Goal: Task Accomplishment & Management: Complete application form

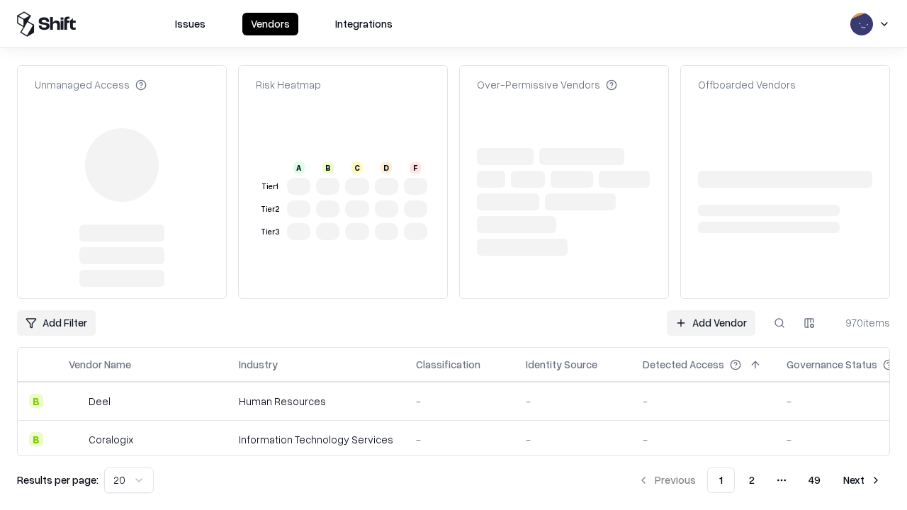
click at [711, 310] on link "Add Vendor" at bounding box center [711, 323] width 89 height 26
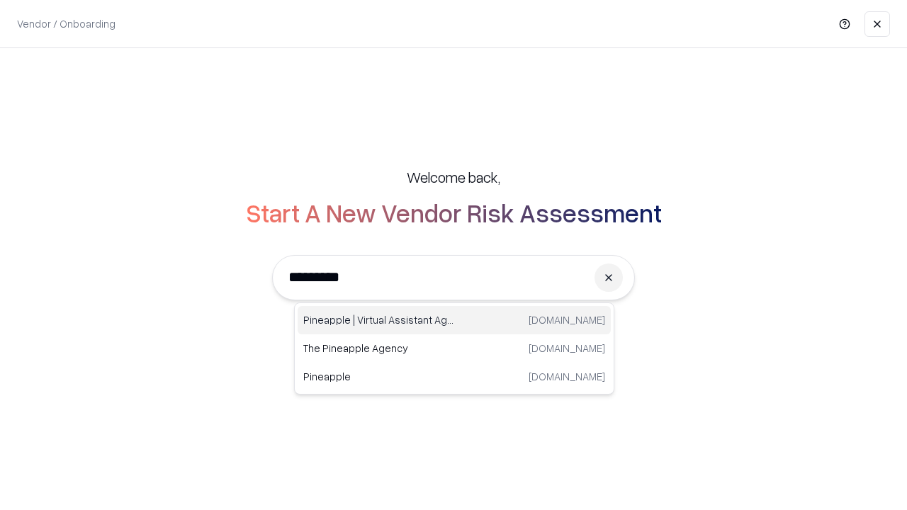
click at [454, 320] on div "Pineapple | Virtual Assistant Agency [DOMAIN_NAME]" at bounding box center [454, 320] width 313 height 28
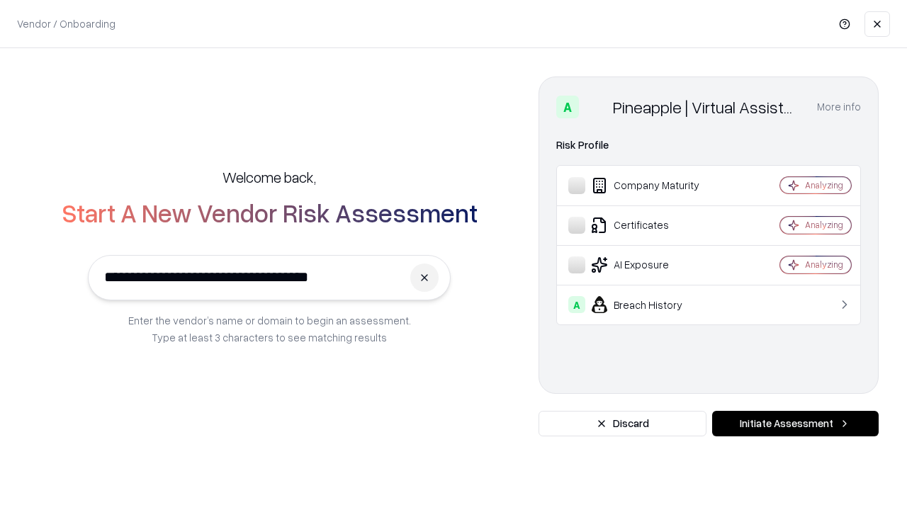
type input "**********"
click at [795, 424] on button "Initiate Assessment" at bounding box center [795, 424] width 167 height 26
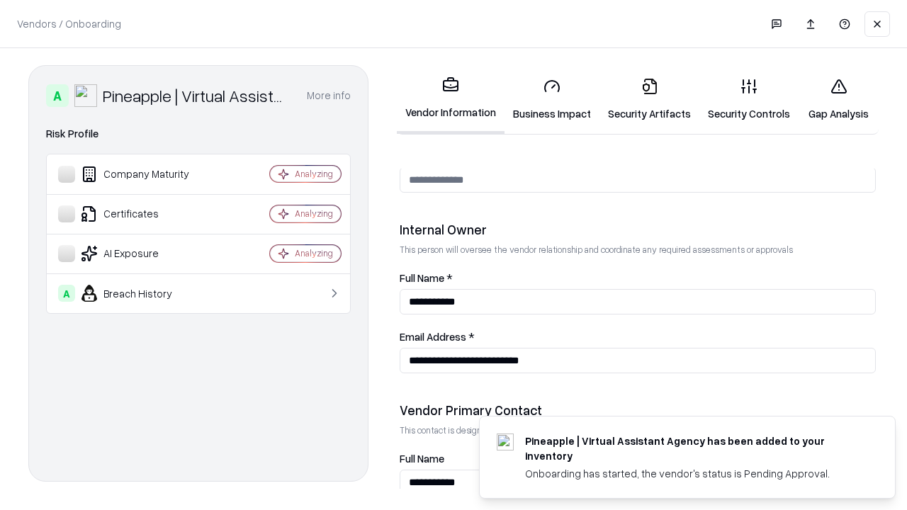
scroll to position [734, 0]
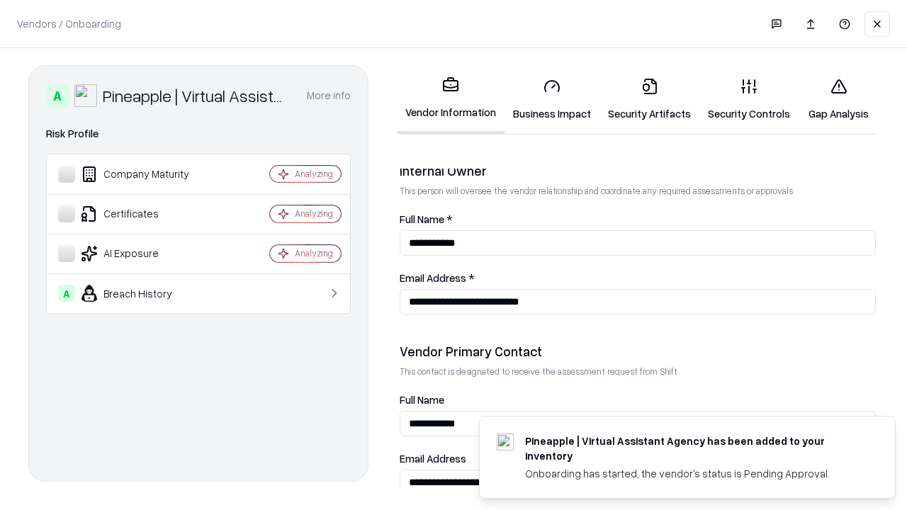
click at [552, 99] on link "Business Impact" at bounding box center [551, 100] width 95 height 66
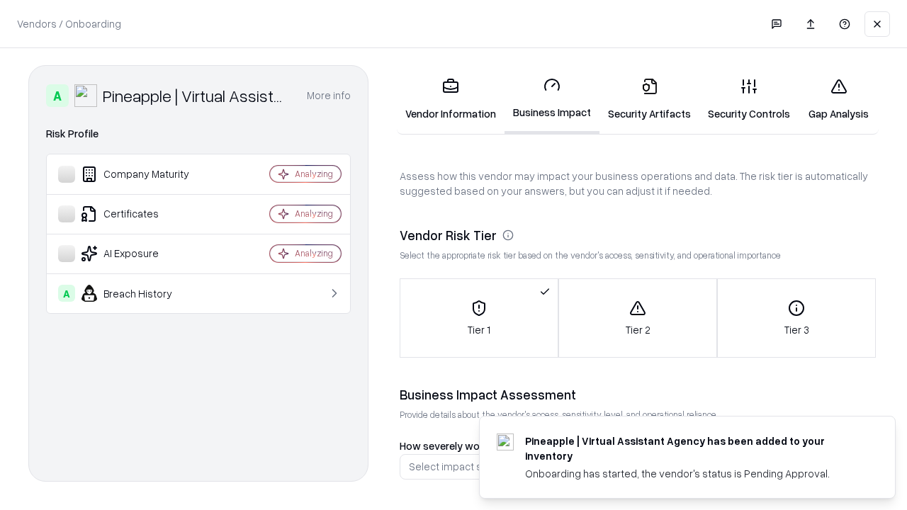
click at [649, 99] on link "Security Artifacts" at bounding box center [649, 100] width 100 height 66
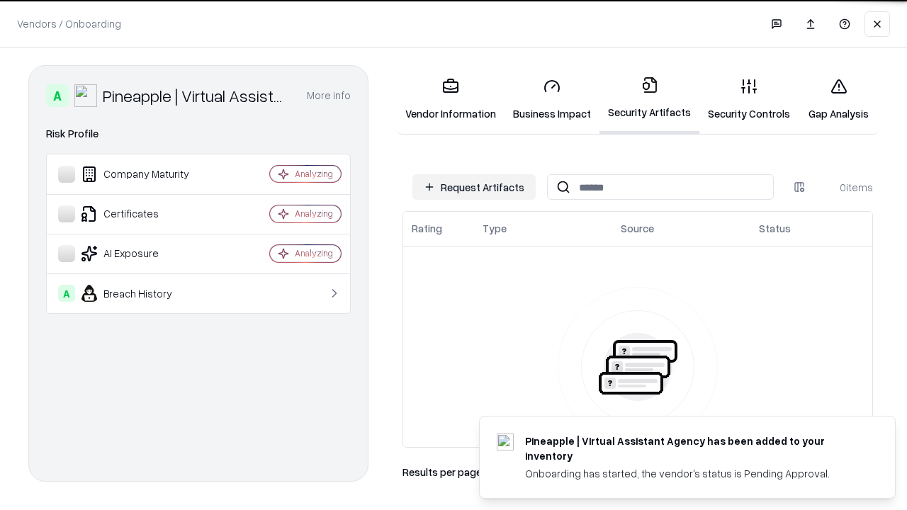
click at [474, 187] on button "Request Artifacts" at bounding box center [473, 187] width 123 height 26
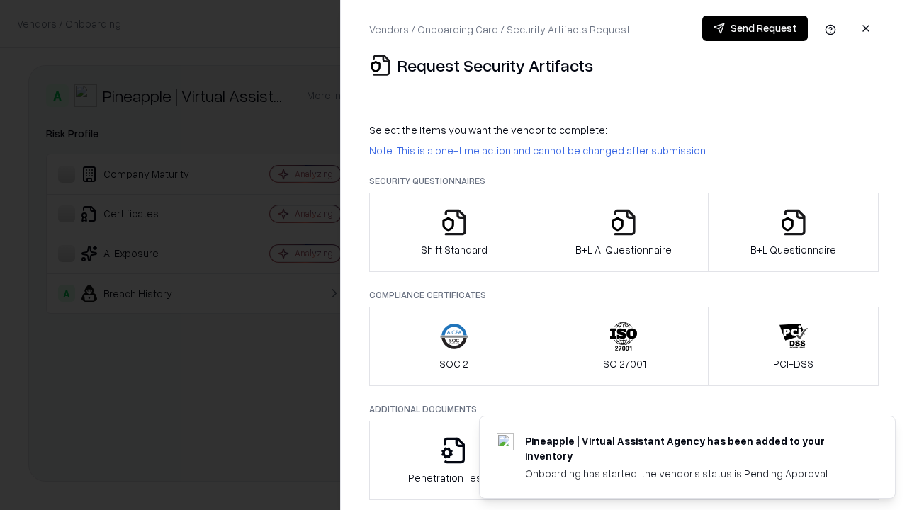
click at [453, 232] on icon "button" at bounding box center [454, 222] width 28 height 28
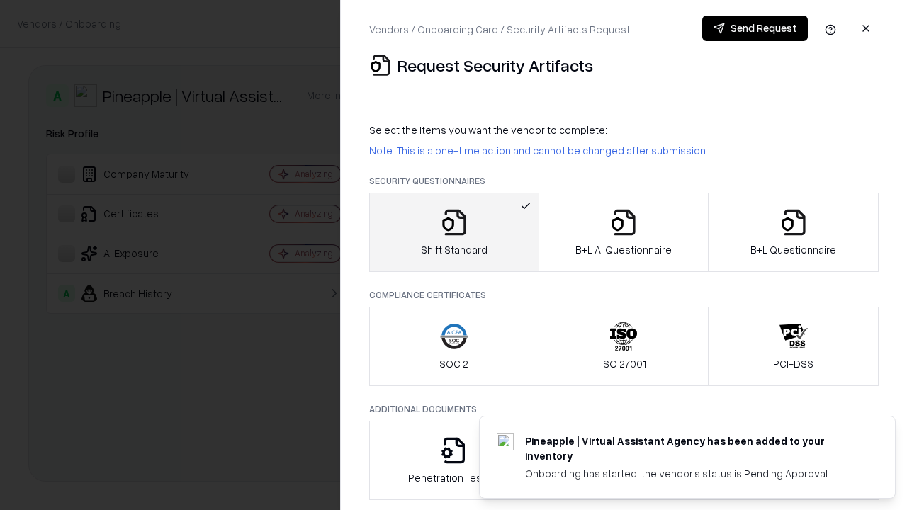
click at [755, 28] on button "Send Request" at bounding box center [755, 29] width 106 height 26
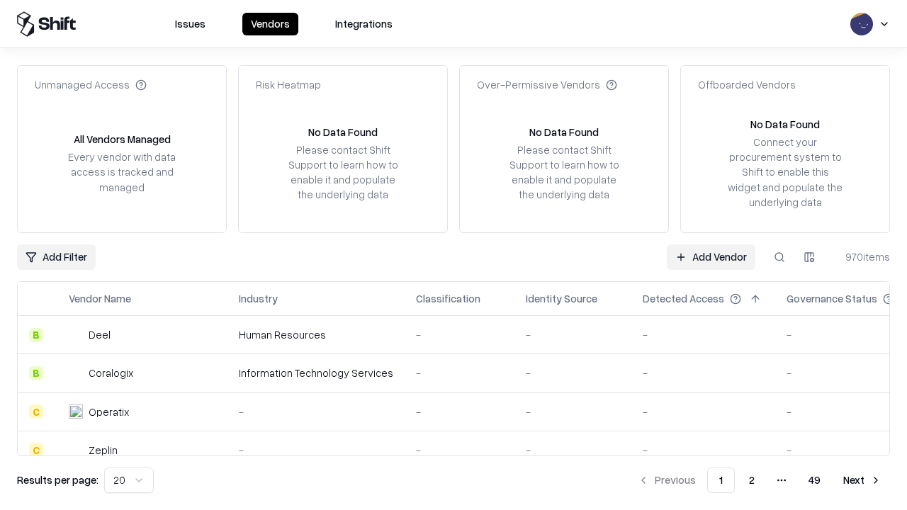
click at [779, 256] on button at bounding box center [780, 257] width 26 height 26
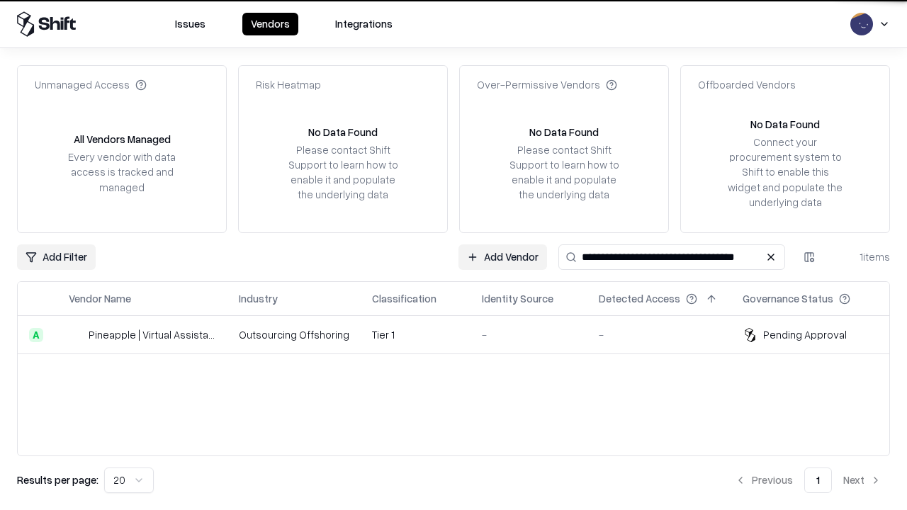
type input "**********"
click at [462, 334] on td "Tier 1" at bounding box center [416, 335] width 110 height 38
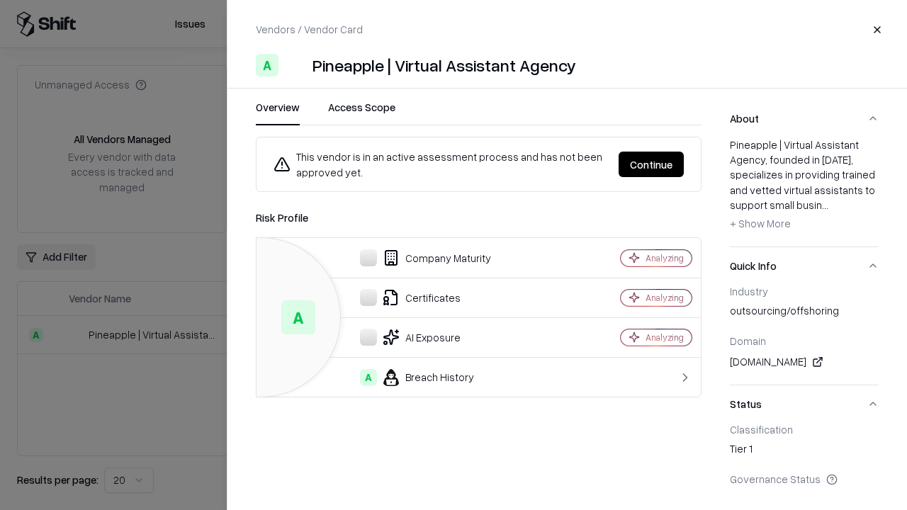
click at [651, 164] on button "Continue" at bounding box center [651, 165] width 65 height 26
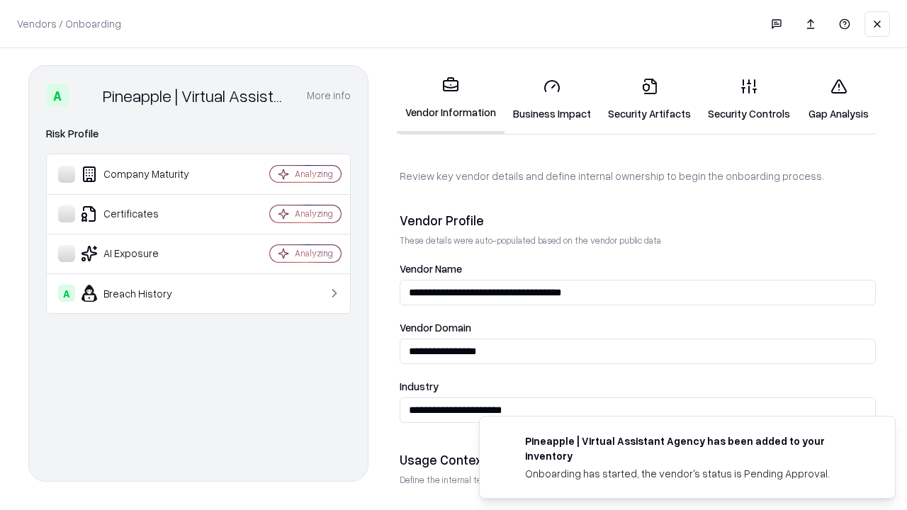
click at [649, 99] on link "Security Artifacts" at bounding box center [649, 100] width 100 height 66
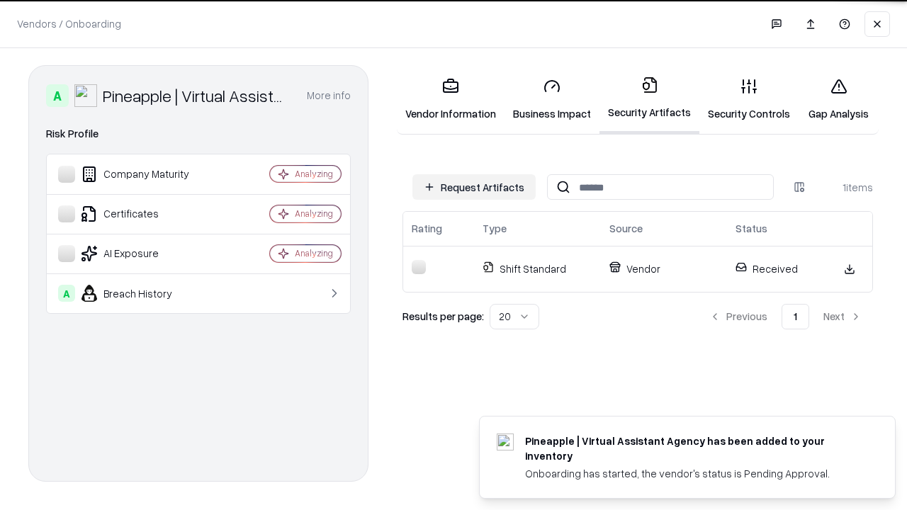
click at [838, 99] on link "Gap Analysis" at bounding box center [839, 100] width 80 height 66
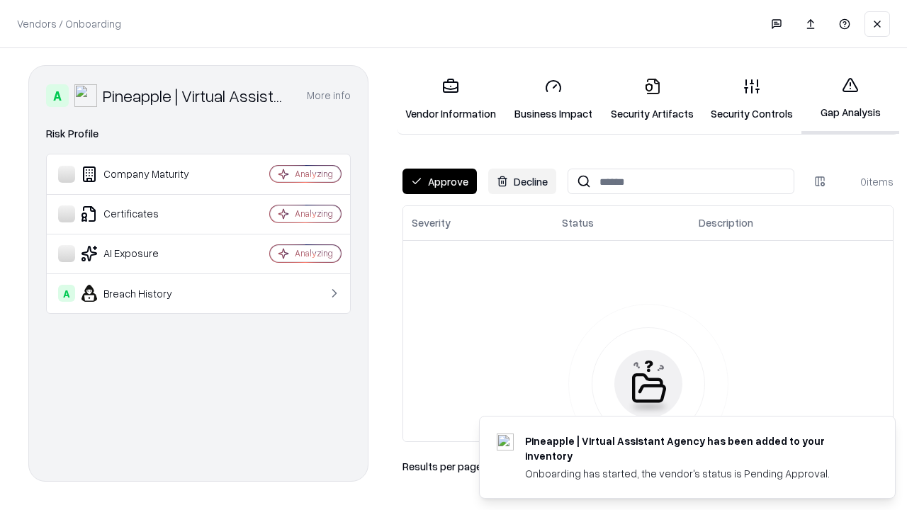
click at [439, 181] on button "Approve" at bounding box center [439, 182] width 74 height 26
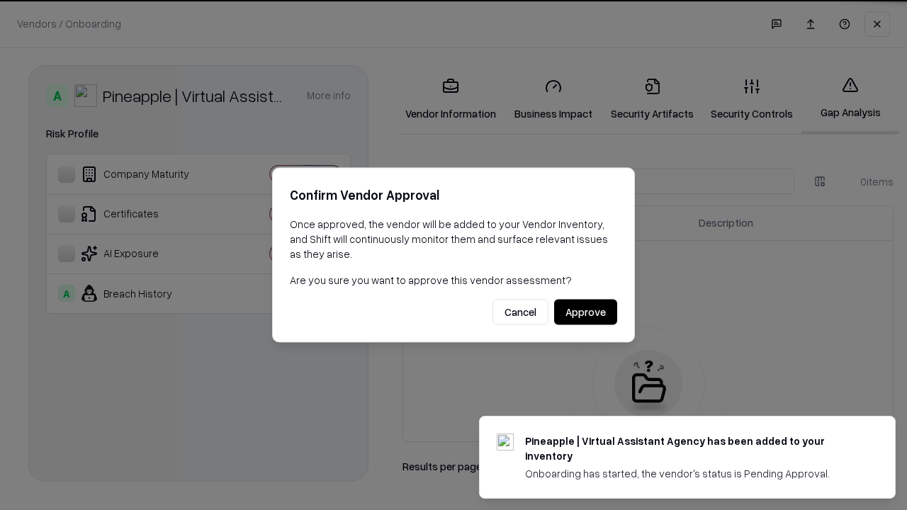
click at [585, 312] on button "Approve" at bounding box center [585, 313] width 63 height 26
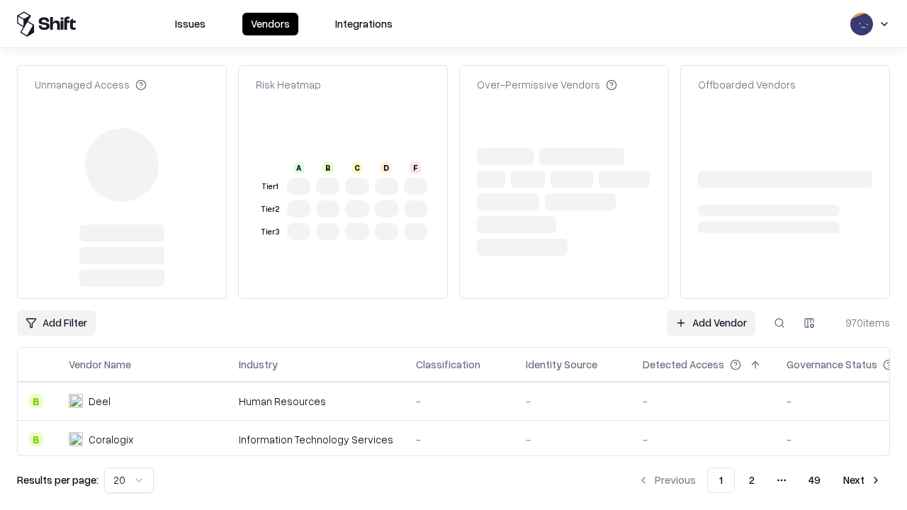
type input "**********"
click at [711, 310] on link "Add Vendor" at bounding box center [711, 323] width 89 height 26
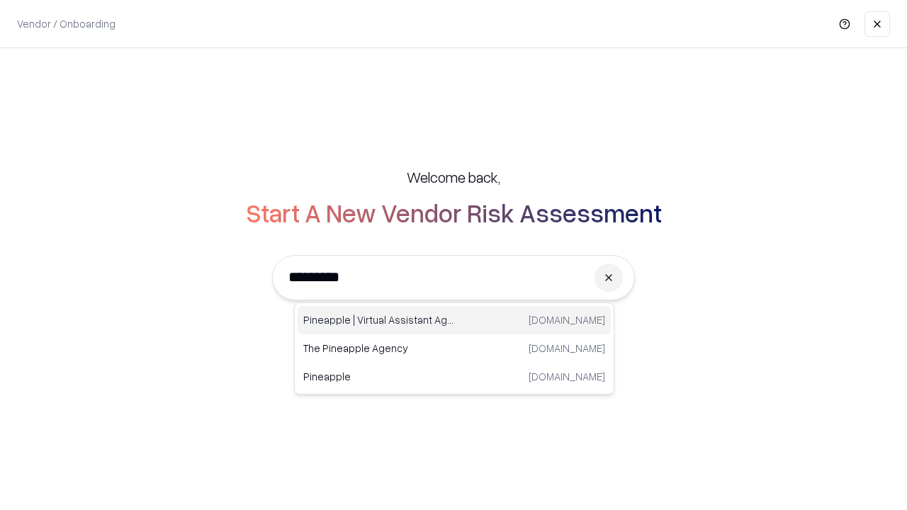
click at [454, 320] on div "Pineapple | Virtual Assistant Agency [DOMAIN_NAME]" at bounding box center [454, 320] width 313 height 28
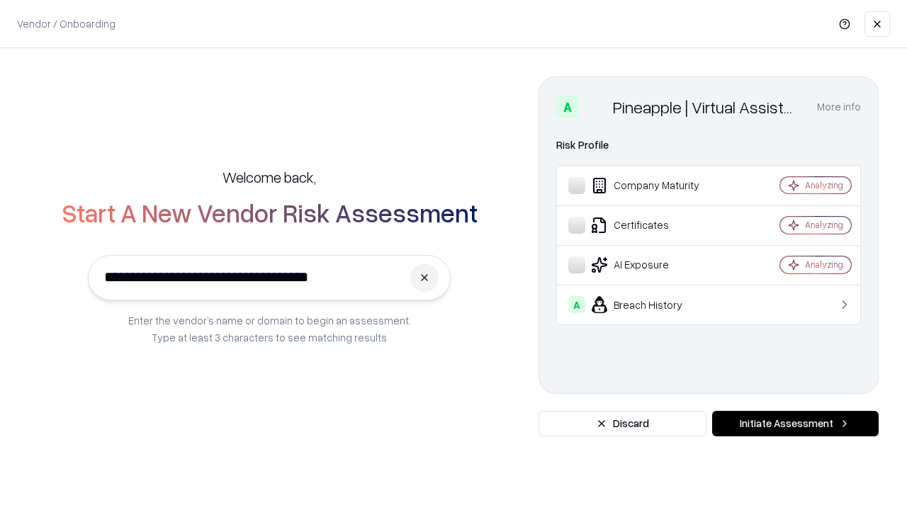
type input "**********"
click at [795, 424] on button "Initiate Assessment" at bounding box center [795, 424] width 167 height 26
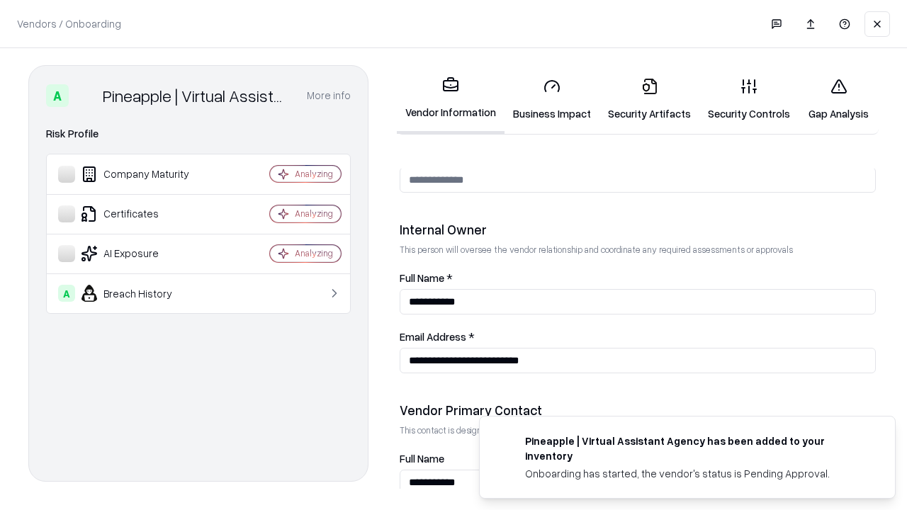
scroll to position [734, 0]
